Goal: Transaction & Acquisition: Purchase product/service

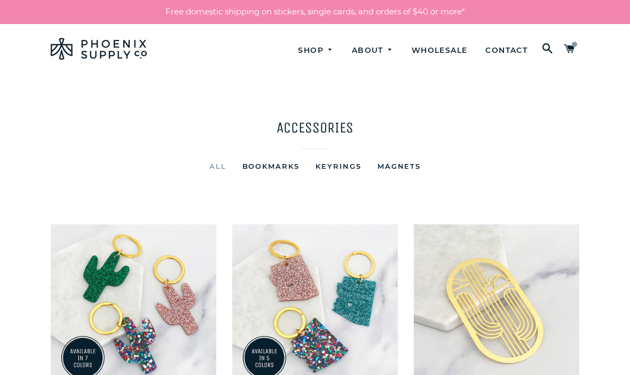
scroll to position [64, 0]
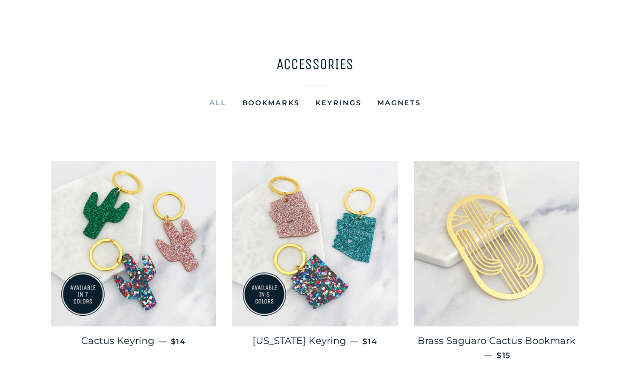
click at [82, 216] on img at bounding box center [134, 244] width 166 height 166
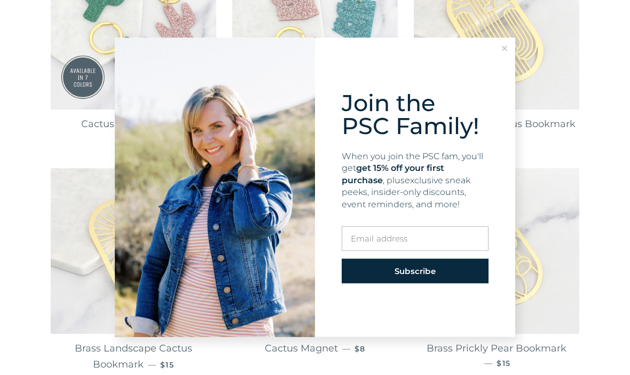
scroll to position [280, 0]
click at [506, 59] on button at bounding box center [504, 48] width 21 height 21
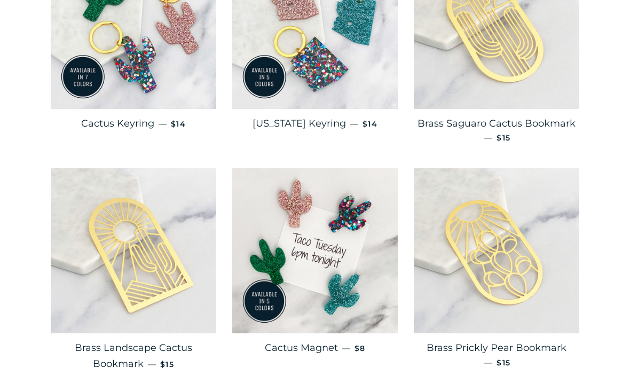
scroll to position [281, 0]
click at [104, 344] on span "Brass Landscape Cactus Bookmark" at bounding box center [133, 356] width 117 height 28
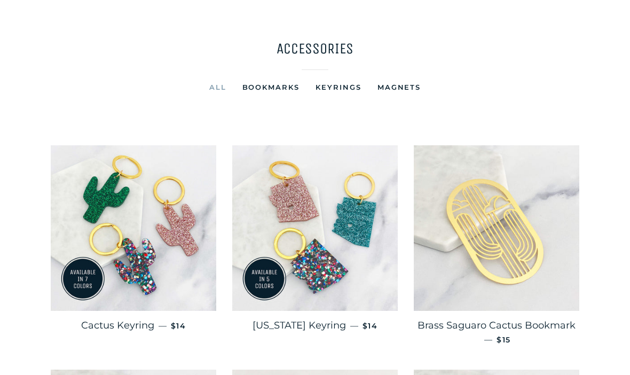
scroll to position [0, 0]
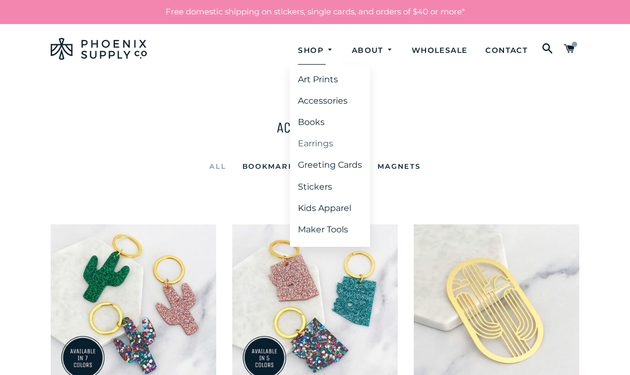
click at [321, 140] on link "Earrings" at bounding box center [330, 143] width 80 height 19
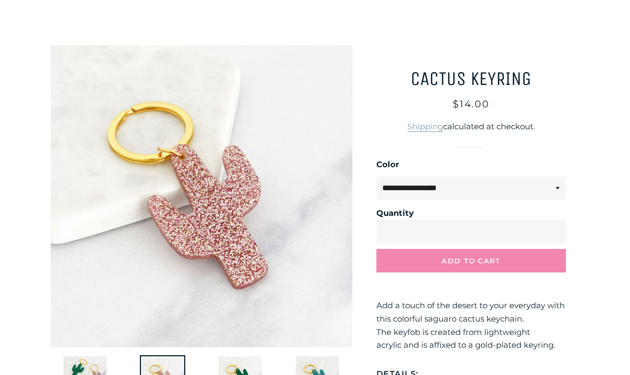
scroll to position [72, 0]
click at [558, 183] on select "**********" at bounding box center [471, 188] width 190 height 23
select select "**********"
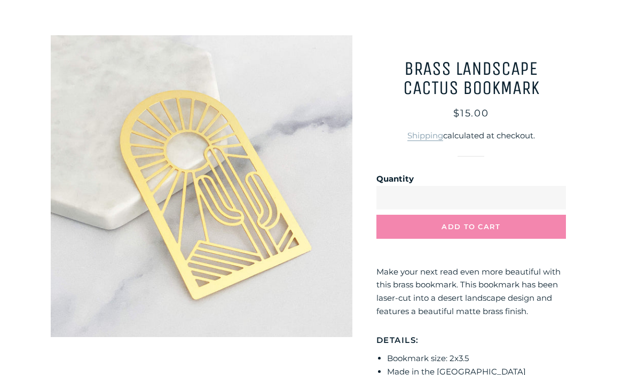
scroll to position [77, 0]
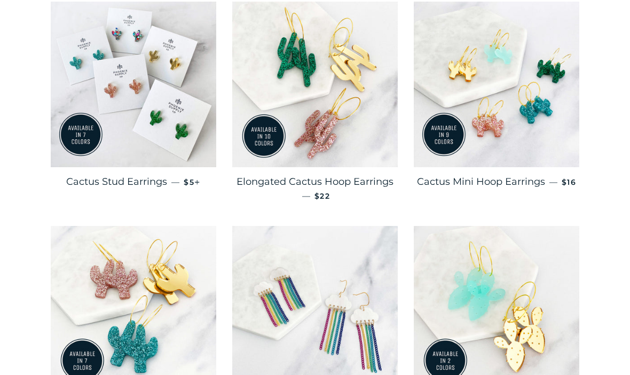
scroll to position [224, 0]
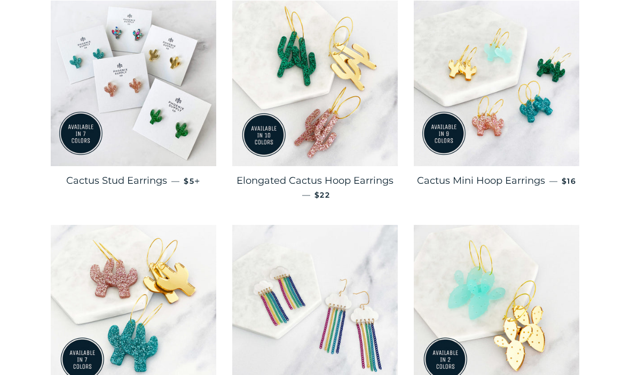
click at [130, 136] on img at bounding box center [134, 84] width 166 height 166
